Goal: Task Accomplishment & Management: Complete application form

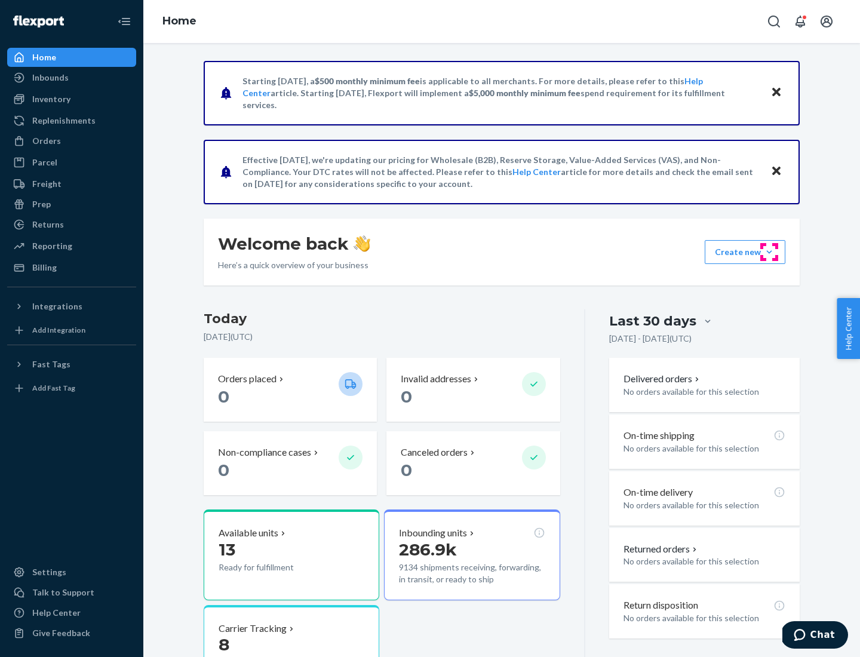
click at [770, 252] on button "Create new Create new inbound Create new order Create new product" at bounding box center [745, 252] width 81 height 24
click at [72, 78] on div "Inbounds" at bounding box center [71, 77] width 127 height 17
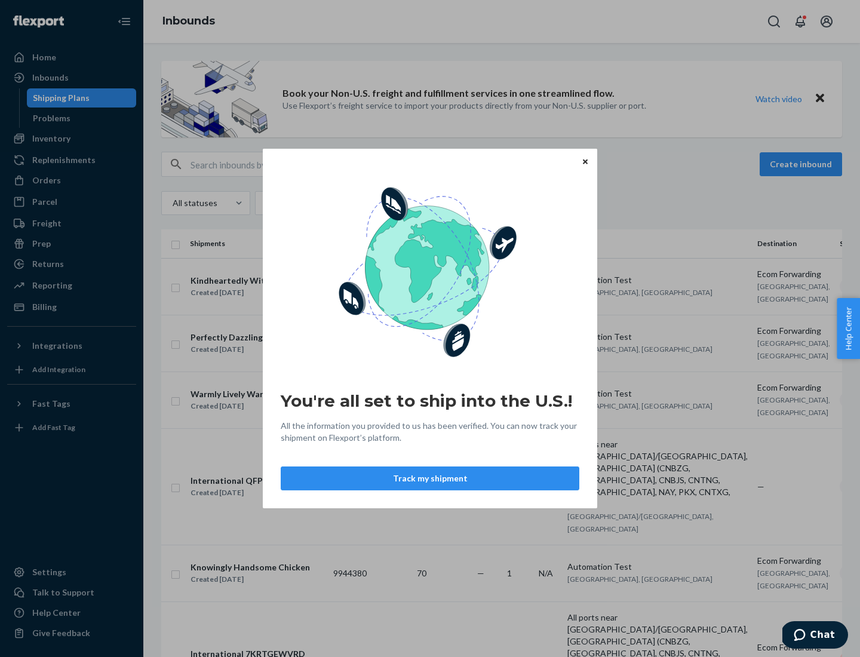
click at [72, 139] on div "You're all set to ship into the U.S.! All the information you provided to us ha…" at bounding box center [430, 328] width 860 height 657
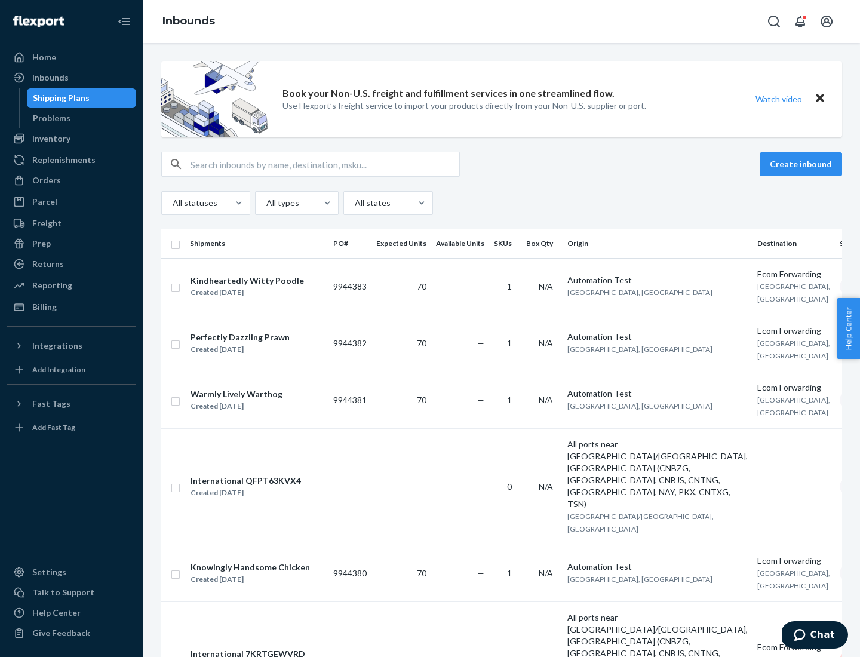
click at [502, 22] on div "Inbounds" at bounding box center [501, 21] width 717 height 43
click at [502, 203] on div "All statuses All types All states" at bounding box center [501, 203] width 681 height 24
click at [59, 98] on div "Shipping Plans" at bounding box center [61, 98] width 57 height 12
click at [803, 164] on button "Create inbound" at bounding box center [801, 164] width 82 height 24
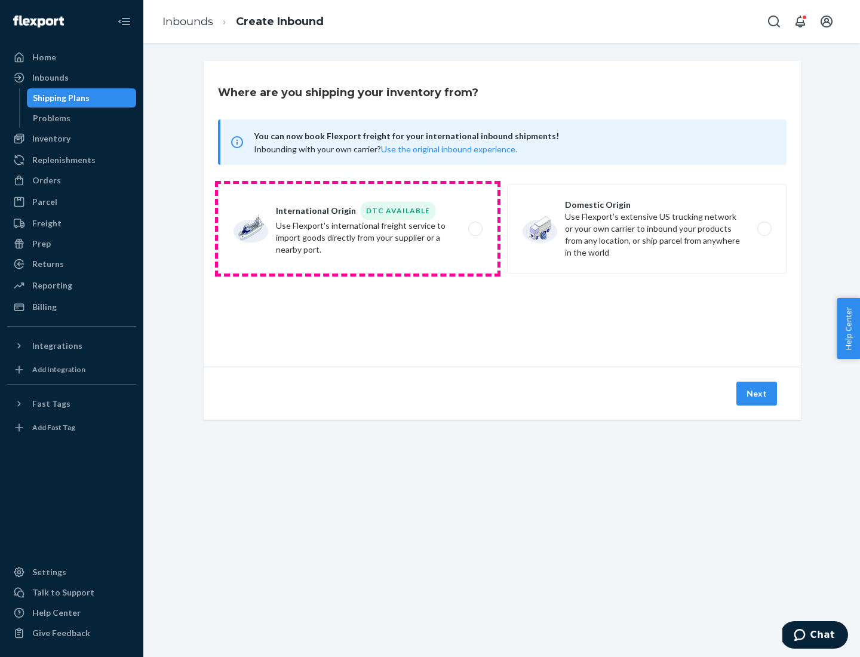
click at [358, 229] on label "International Origin DTC Available Use Flexport's international freight service…" at bounding box center [358, 229] width 280 height 90
click at [475, 229] on input "International Origin DTC Available Use Flexport's international freight service…" at bounding box center [479, 229] width 8 height 8
radio input "true"
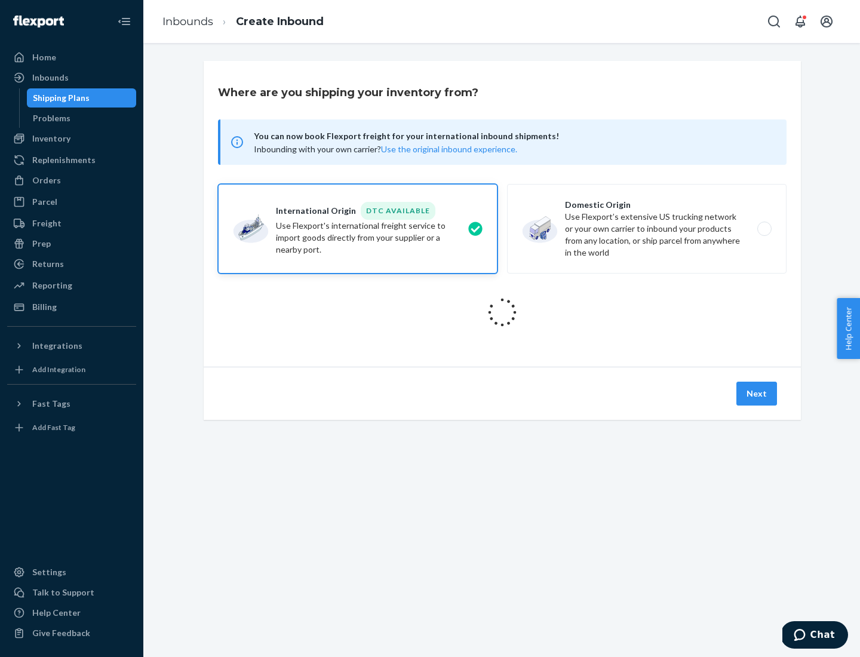
click at [503, 313] on icon at bounding box center [502, 312] width 37 height 37
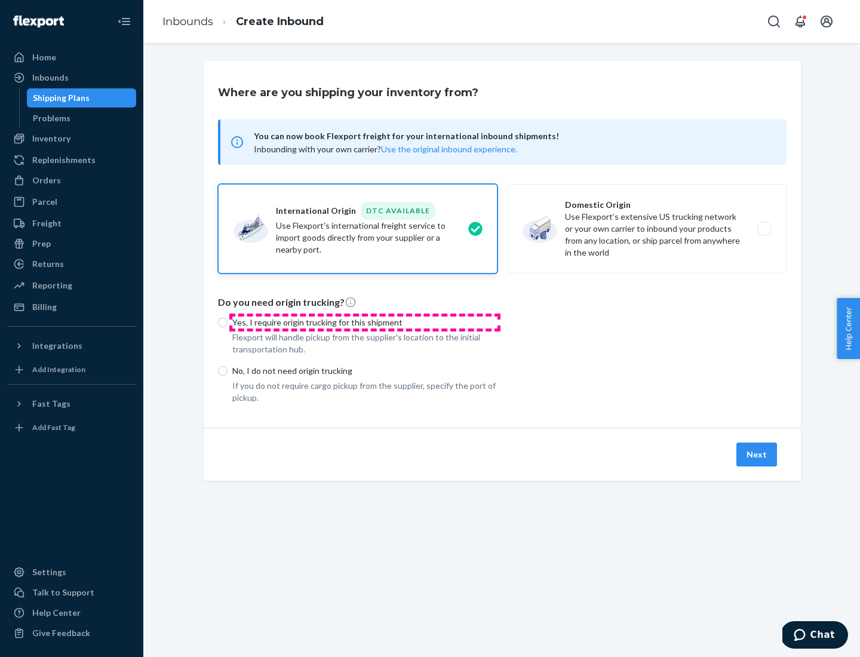
click at [365, 322] on p "Yes, I require origin trucking for this shipment" at bounding box center [364, 323] width 265 height 12
click at [228, 322] on input "Yes, I require origin trucking for this shipment" at bounding box center [223, 323] width 10 height 10
radio input "true"
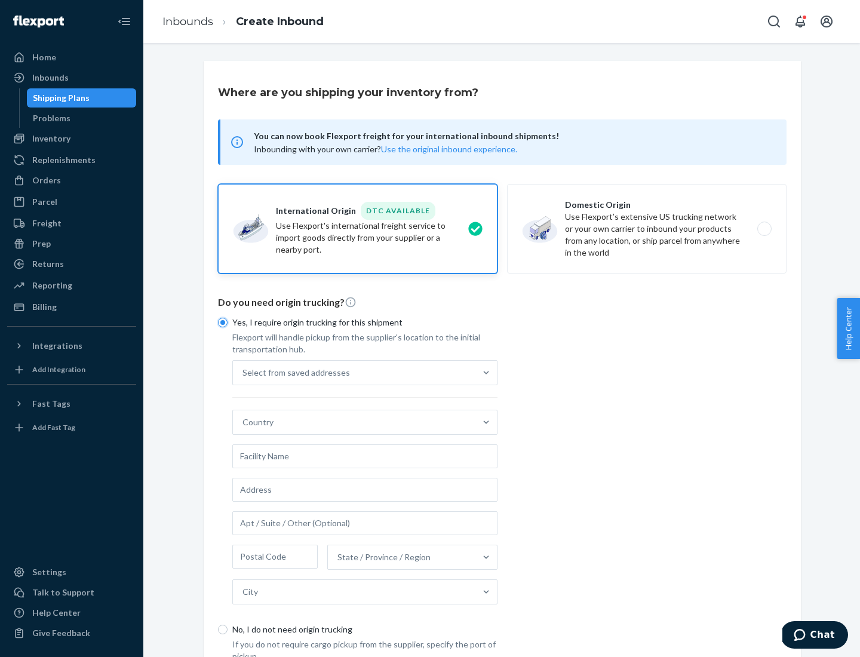
scroll to position [23, 0]
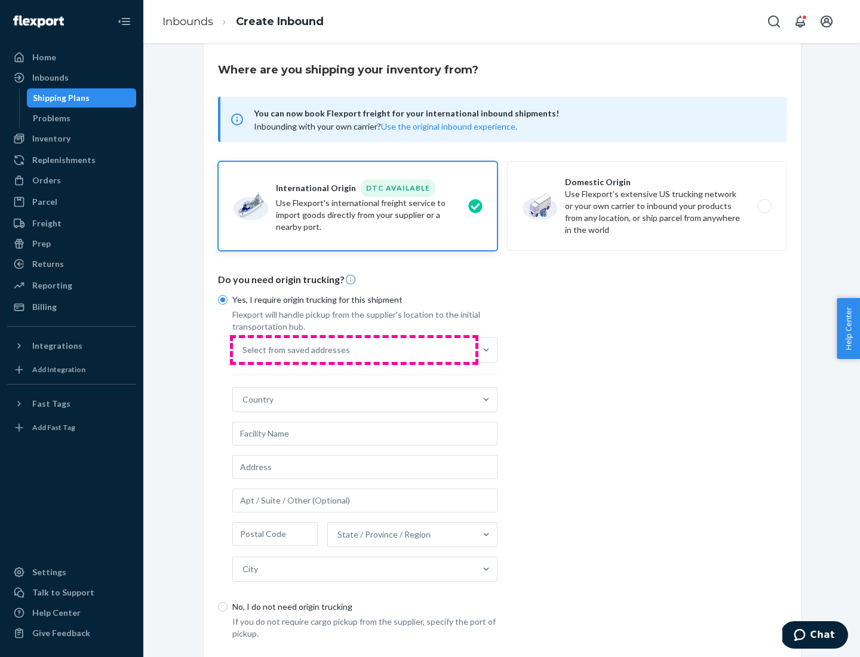
click at [354, 350] on div "Select from saved addresses" at bounding box center [354, 350] width 243 height 24
click at [244, 350] on input "Select from saved addresses" at bounding box center [243, 350] width 1 height 12
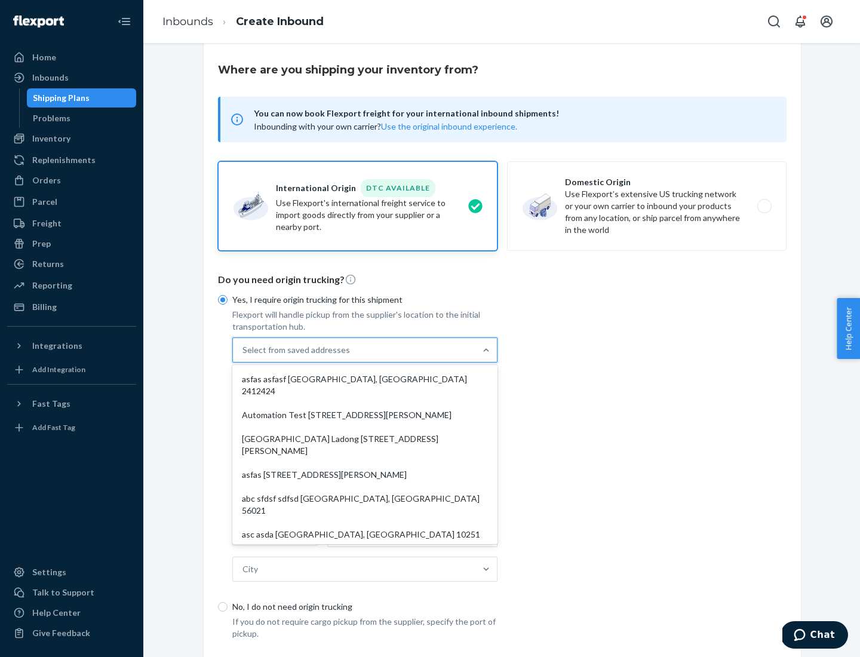
scroll to position [52, 0]
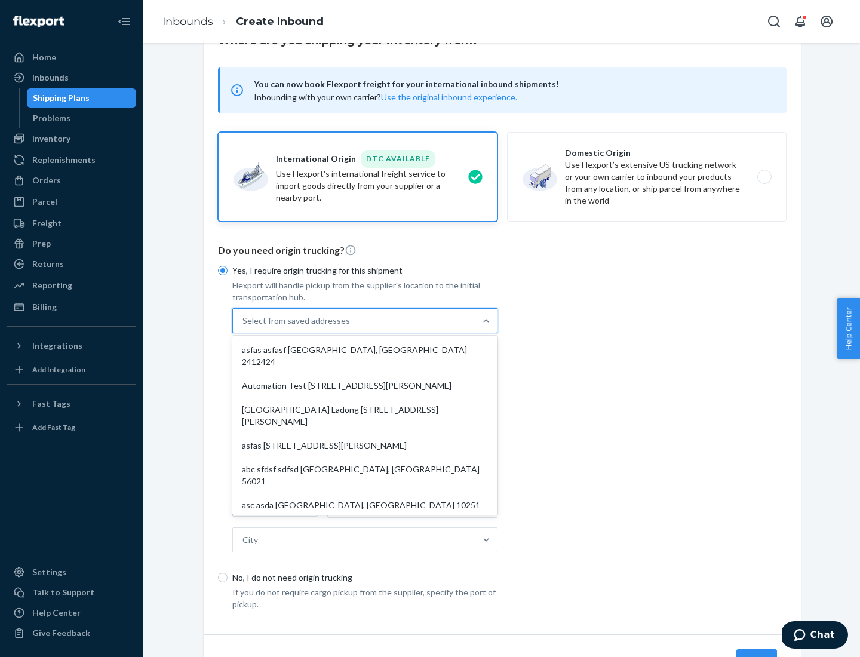
click at [365, 350] on div "asfas asfasf [GEOGRAPHIC_DATA], [GEOGRAPHIC_DATA] 2412424" at bounding box center [365, 356] width 261 height 36
click at [244, 327] on input "option asfas asfasf [GEOGRAPHIC_DATA], [GEOGRAPHIC_DATA] 2412424 focused, 1 of …" at bounding box center [243, 321] width 1 height 12
type input "asfas"
type input "asfasf"
type input "2412424"
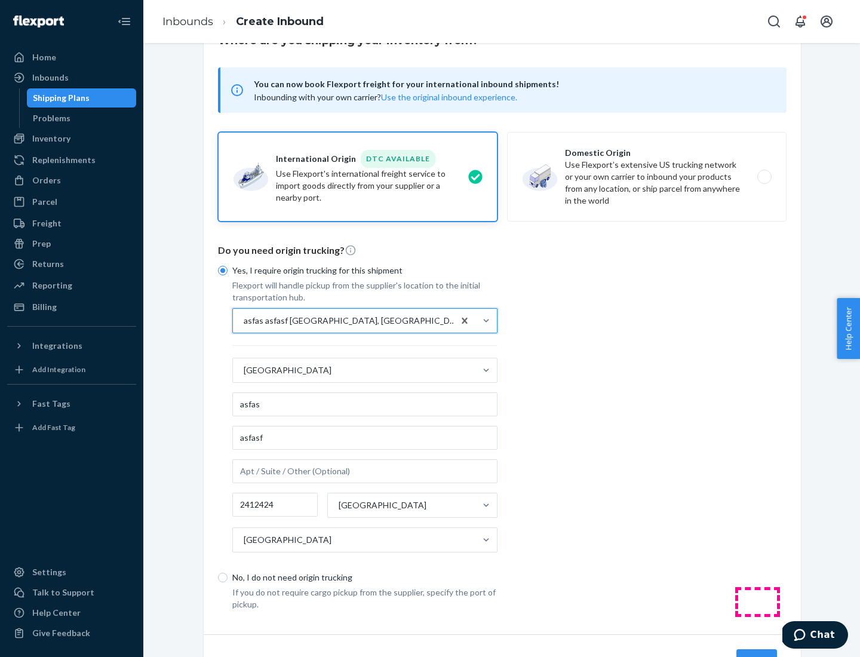
scroll to position [111, 0]
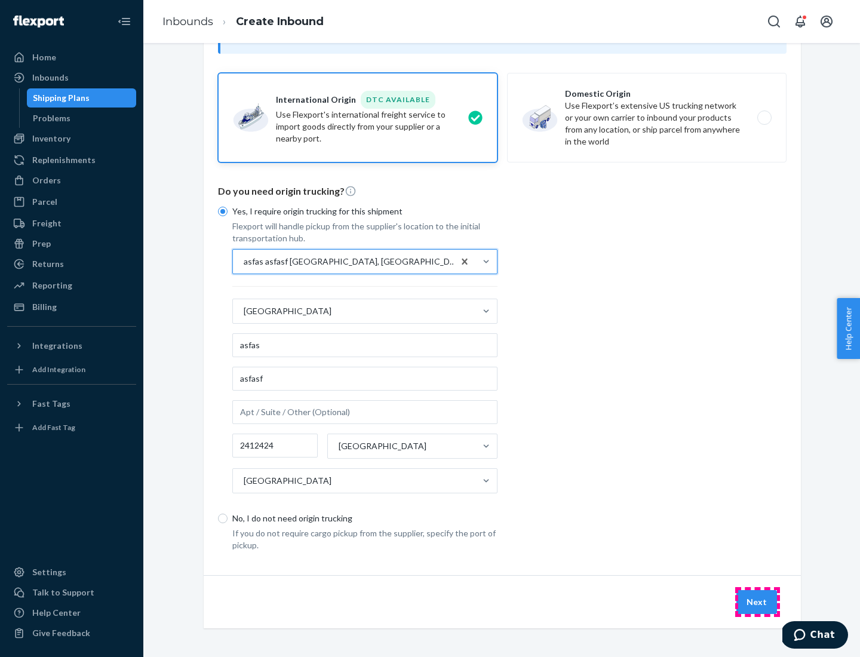
click at [758, 602] on button "Next" at bounding box center [757, 602] width 41 height 24
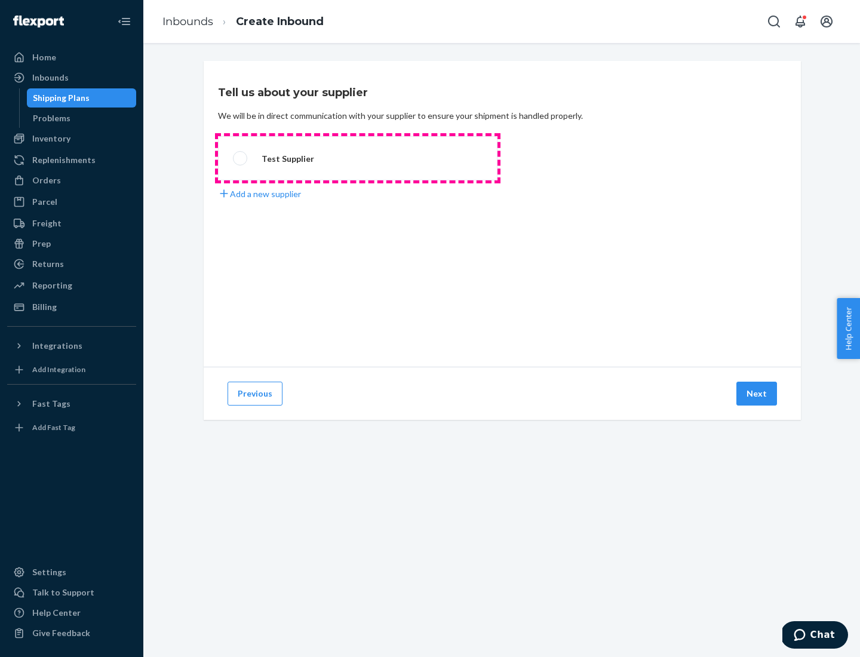
click at [358, 158] on label "Test Supplier" at bounding box center [358, 158] width 280 height 44
click at [241, 158] on input "Test Supplier" at bounding box center [237, 159] width 8 height 8
radio input "true"
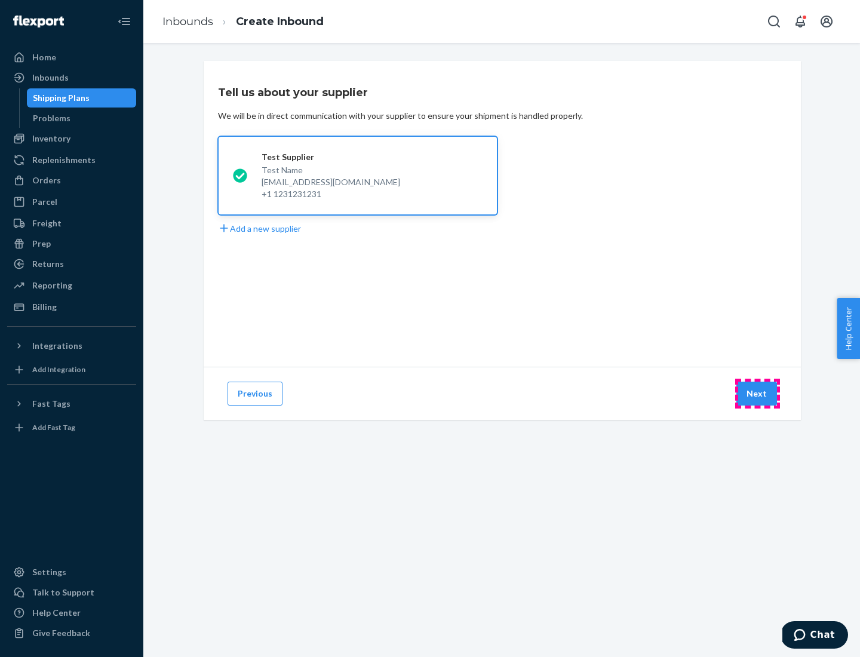
click at [758, 394] on button "Next" at bounding box center [757, 394] width 41 height 24
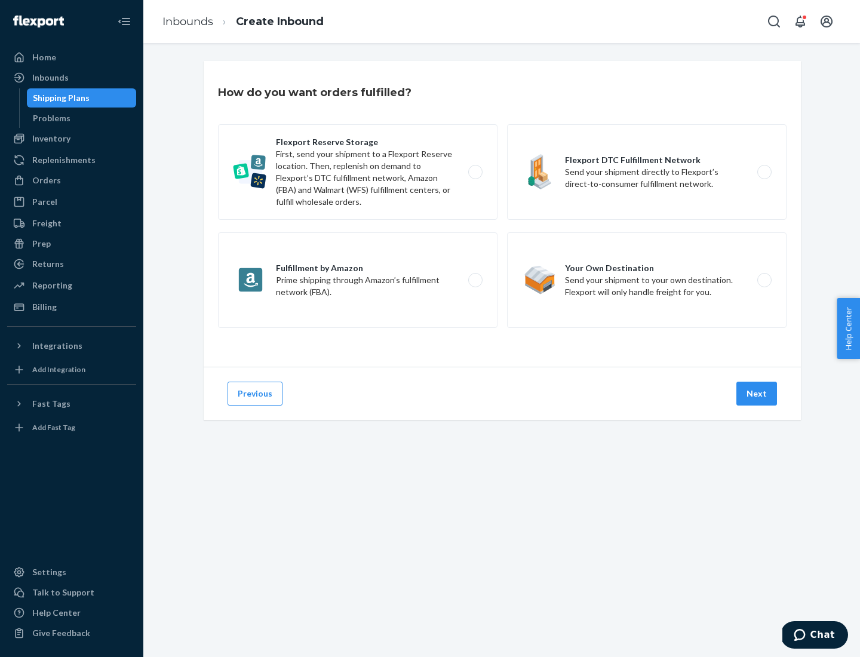
click at [358, 280] on label "Fulfillment by Amazon Prime shipping through Amazon’s fulfillment network (FBA)." at bounding box center [358, 280] width 280 height 96
click at [475, 280] on input "Fulfillment by Amazon Prime shipping through Amazon’s fulfillment network (FBA)." at bounding box center [479, 281] width 8 height 8
radio input "true"
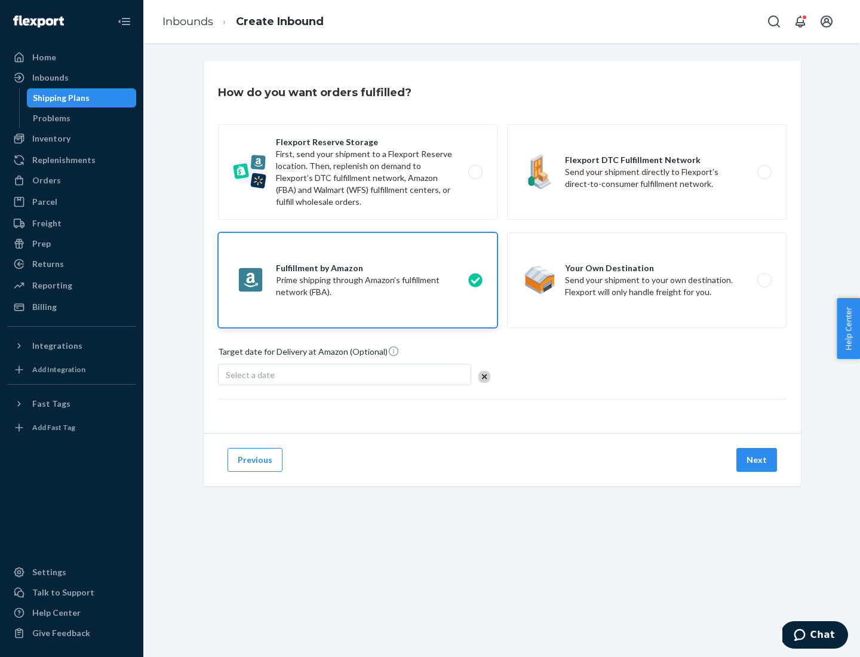
click at [758, 460] on button "Next" at bounding box center [757, 460] width 41 height 24
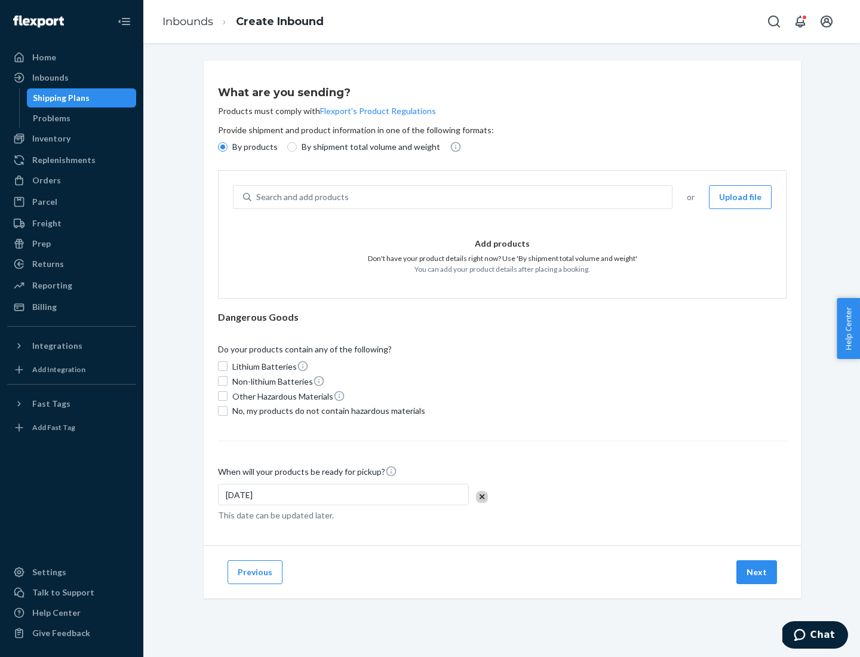
click at [367, 147] on p "By shipment total volume and weight" at bounding box center [371, 147] width 139 height 12
click at [297, 147] on input "By shipment total volume and weight" at bounding box center [292, 147] width 10 height 10
radio input "true"
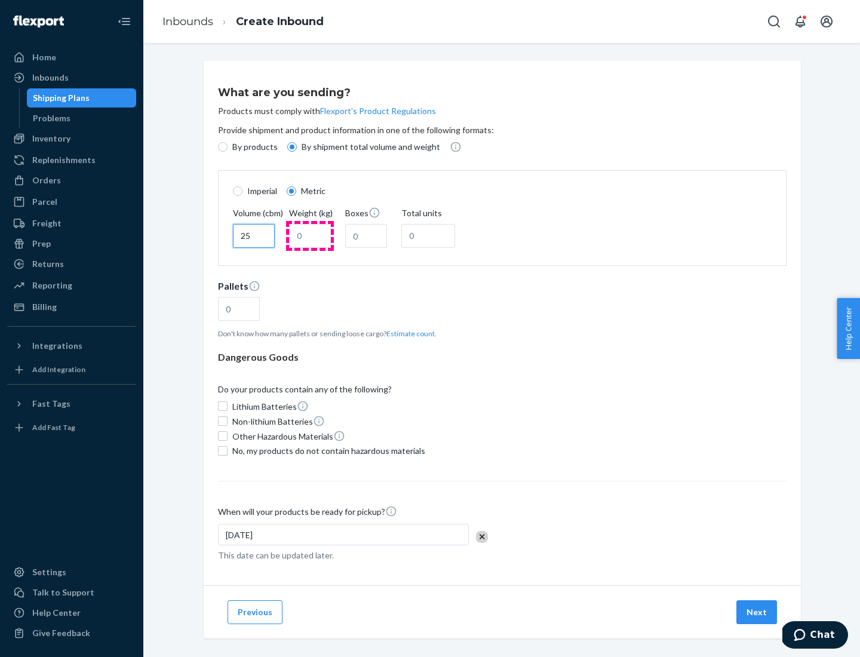
type input "25"
type input "100"
type input "50"
type input "500"
click at [408, 333] on button "Estimate count" at bounding box center [411, 334] width 48 height 10
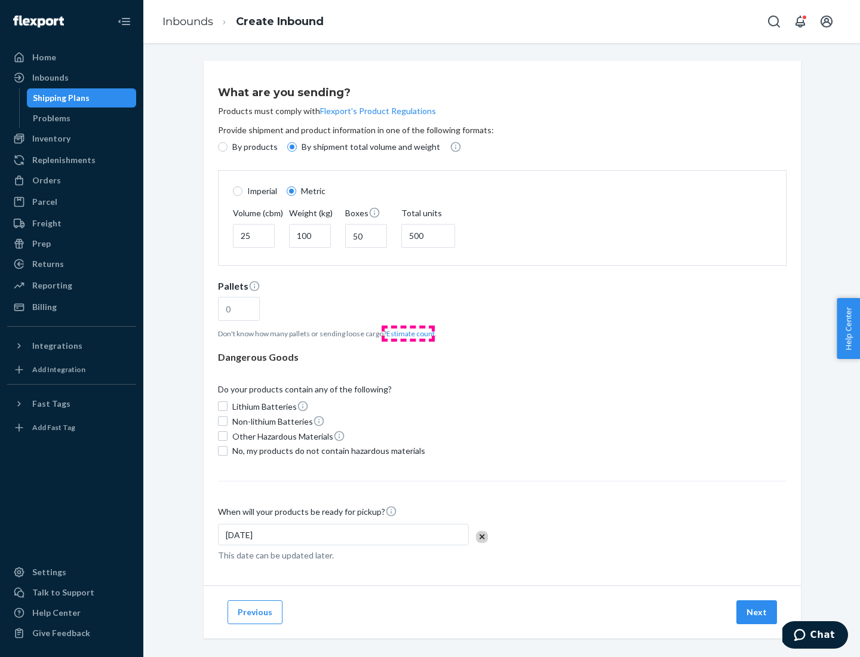
type input "16"
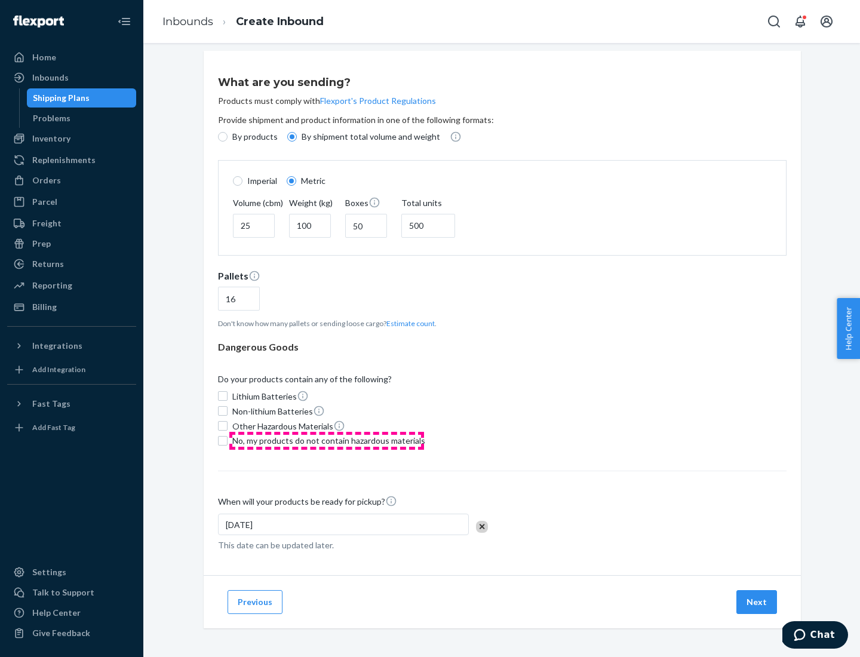
click at [327, 440] on span "No, my products do not contain hazardous materials" at bounding box center [328, 441] width 193 height 12
click at [228, 440] on input "No, my products do not contain hazardous materials" at bounding box center [223, 441] width 10 height 10
checkbox input "true"
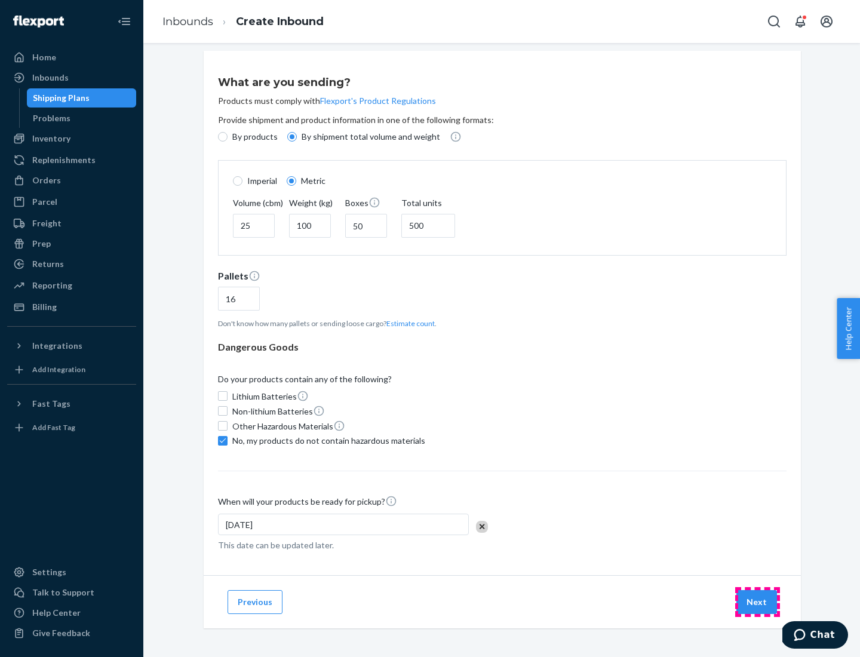
click at [758, 602] on button "Next" at bounding box center [757, 602] width 41 height 24
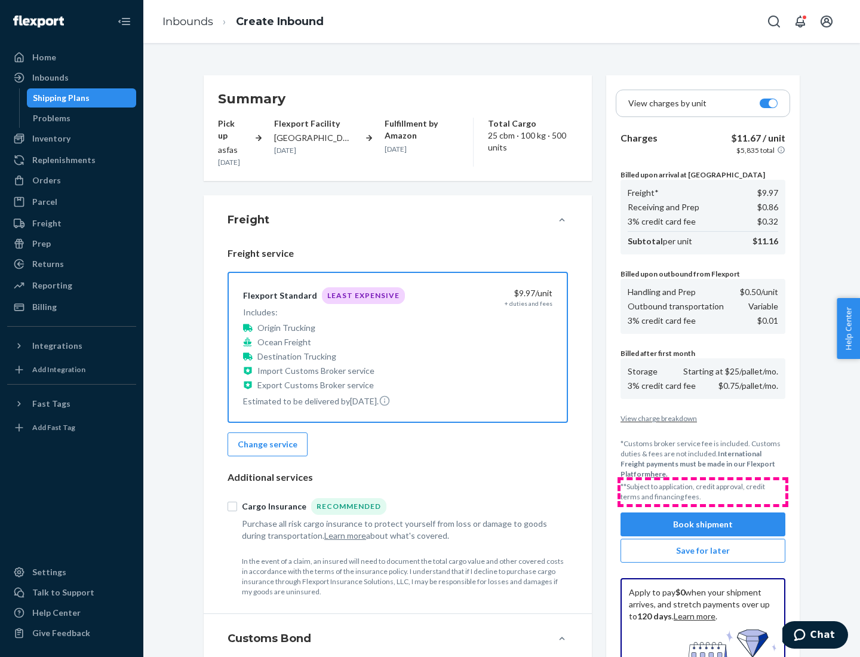
scroll to position [174, 0]
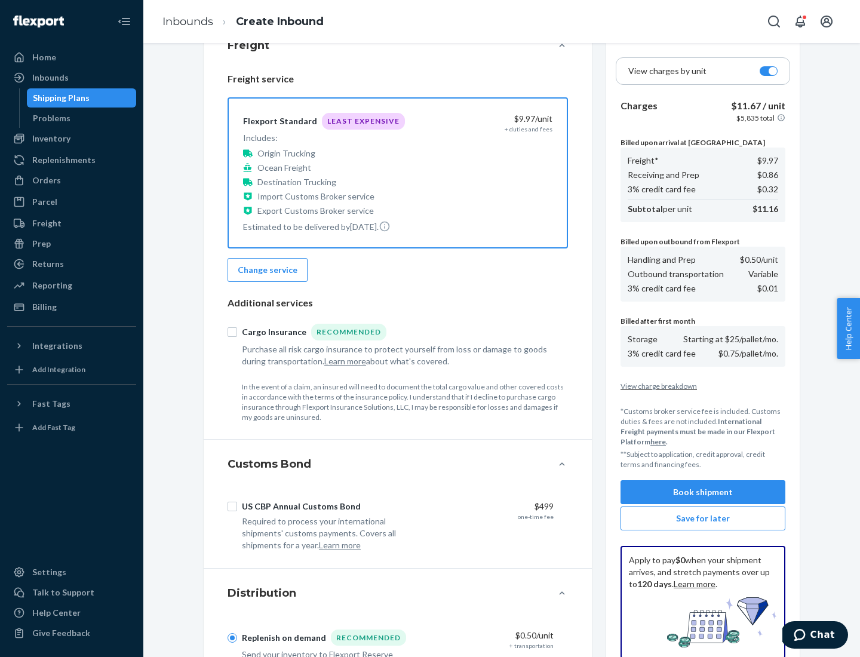
click at [703, 492] on button "Book shipment" at bounding box center [703, 492] width 165 height 24
